Goal: Information Seeking & Learning: Learn about a topic

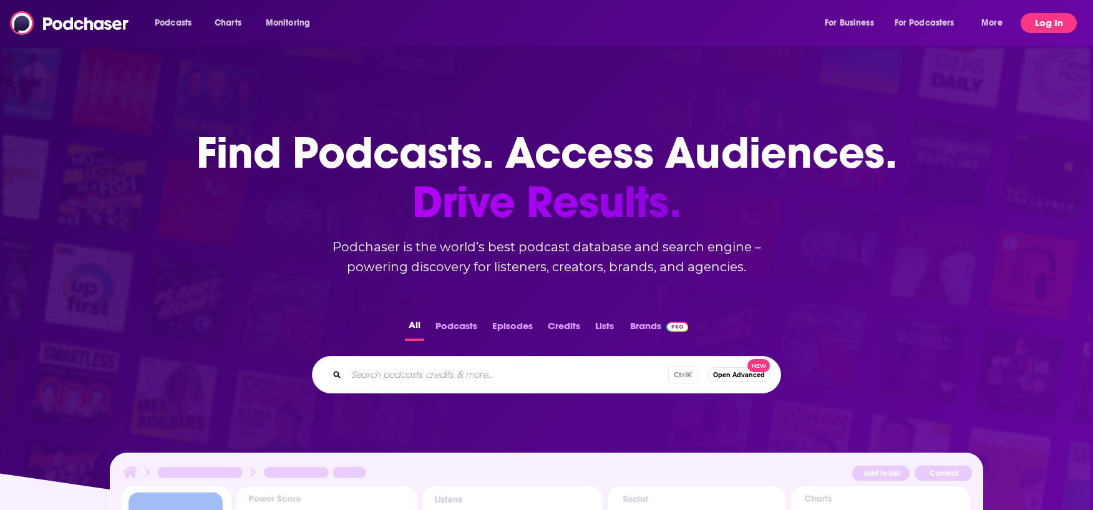
click at [1031, 22] on button "Log In" at bounding box center [1048, 23] width 56 height 20
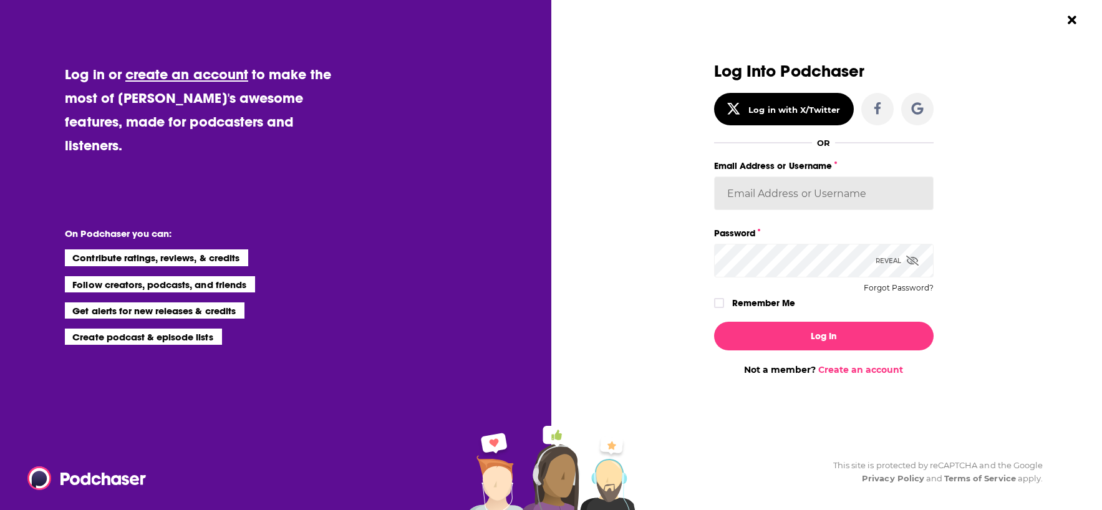
click at [780, 202] on input "Email Address or Username" at bounding box center [824, 194] width 220 height 34
type input "evankrask"
click at [739, 304] on label "Remember Me" at bounding box center [763, 303] width 63 height 16
click at [723, 309] on input "rememberMe" at bounding box center [718, 309] width 7 height 0
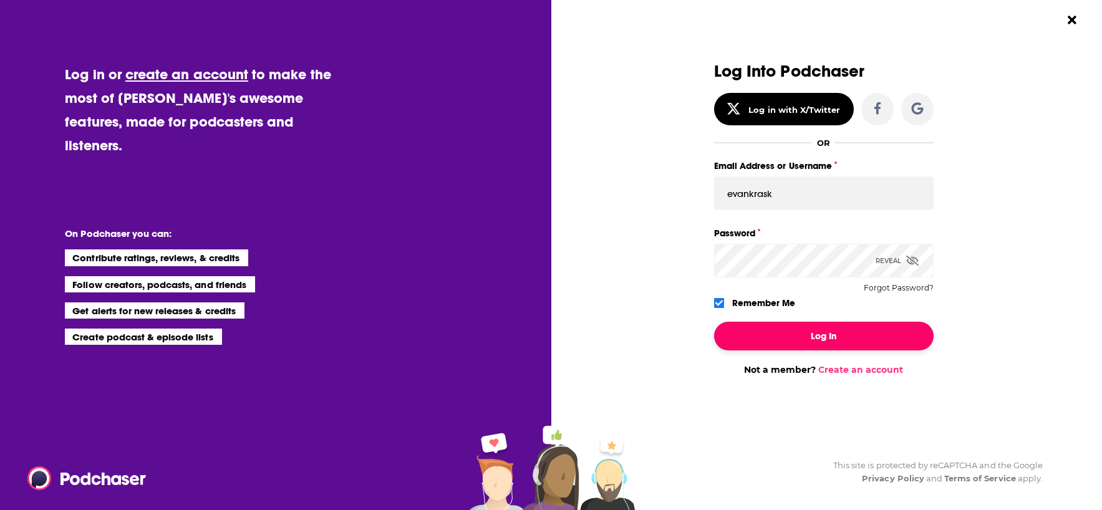
click at [780, 339] on button "Log In" at bounding box center [824, 336] width 220 height 29
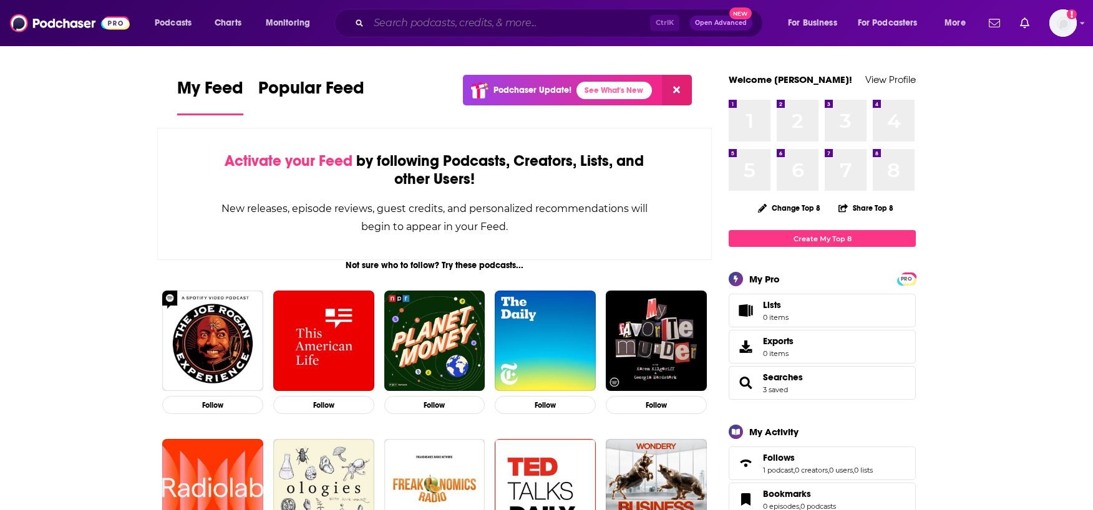
click at [458, 29] on input "Search podcasts, credits, & more..." at bounding box center [509, 23] width 281 height 20
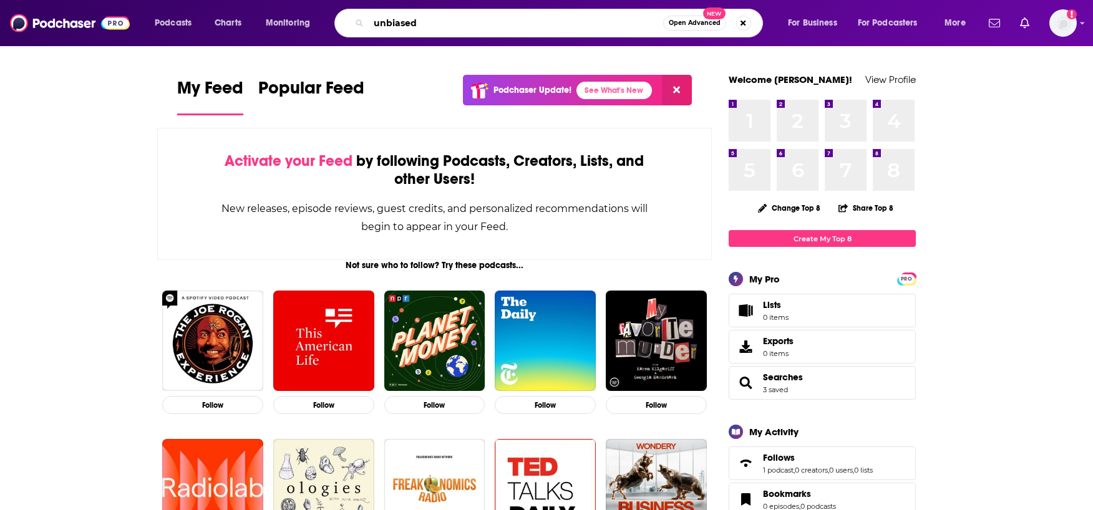
type input "unbiased"
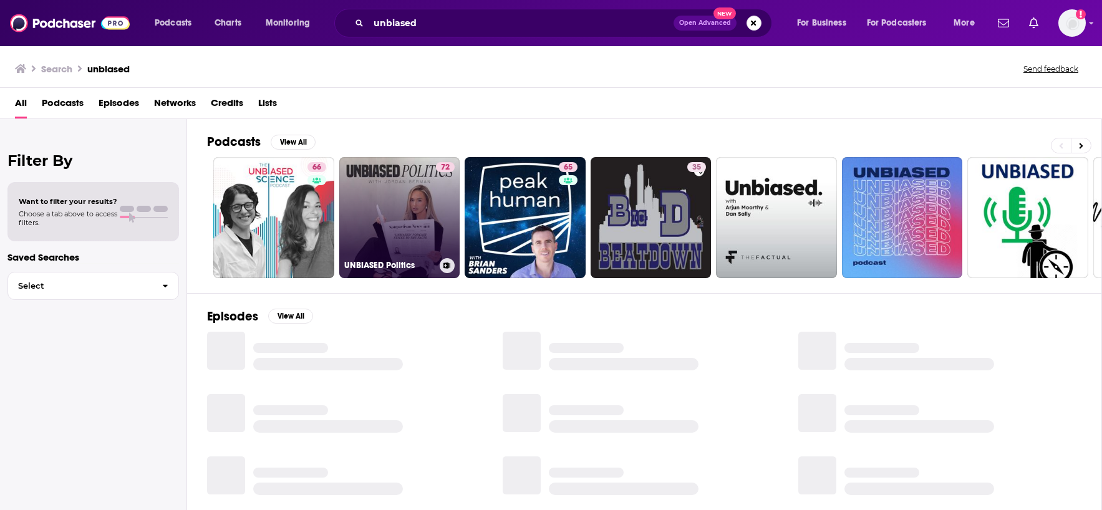
click at [384, 223] on link "72 UNBIASED Politics" at bounding box center [399, 217] width 121 height 121
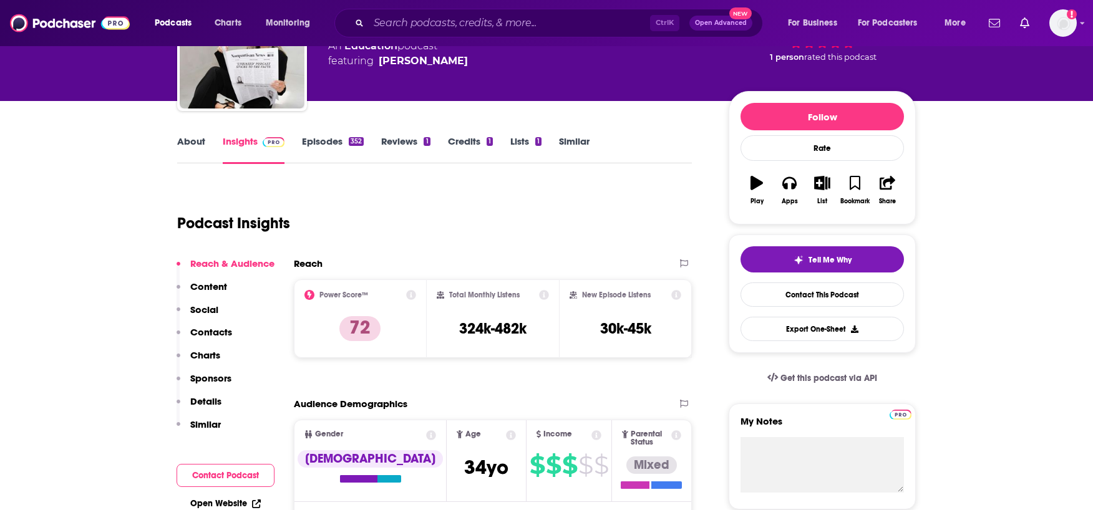
scroll to position [125, 0]
